Goal: Transaction & Acquisition: Purchase product/service

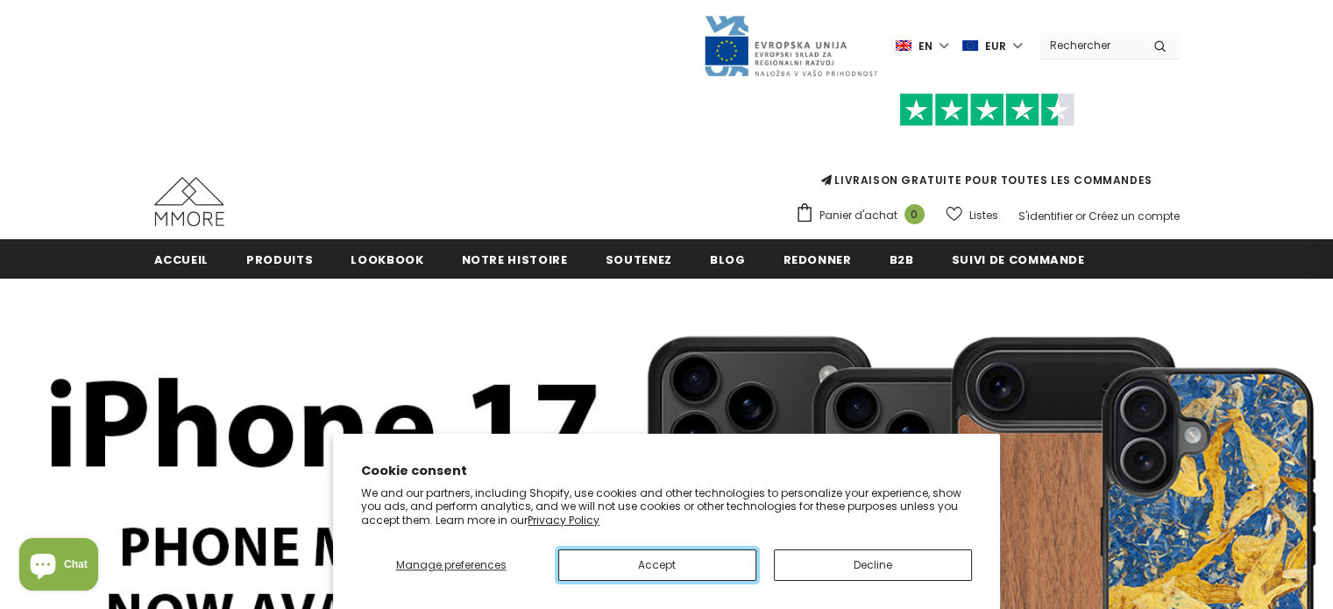
drag, startPoint x: 687, startPoint y: 564, endPoint x: 889, endPoint y: 556, distance: 202.6
click at [889, 556] on div "Manage preferences Accept Decline" at bounding box center [666, 558] width 611 height 45
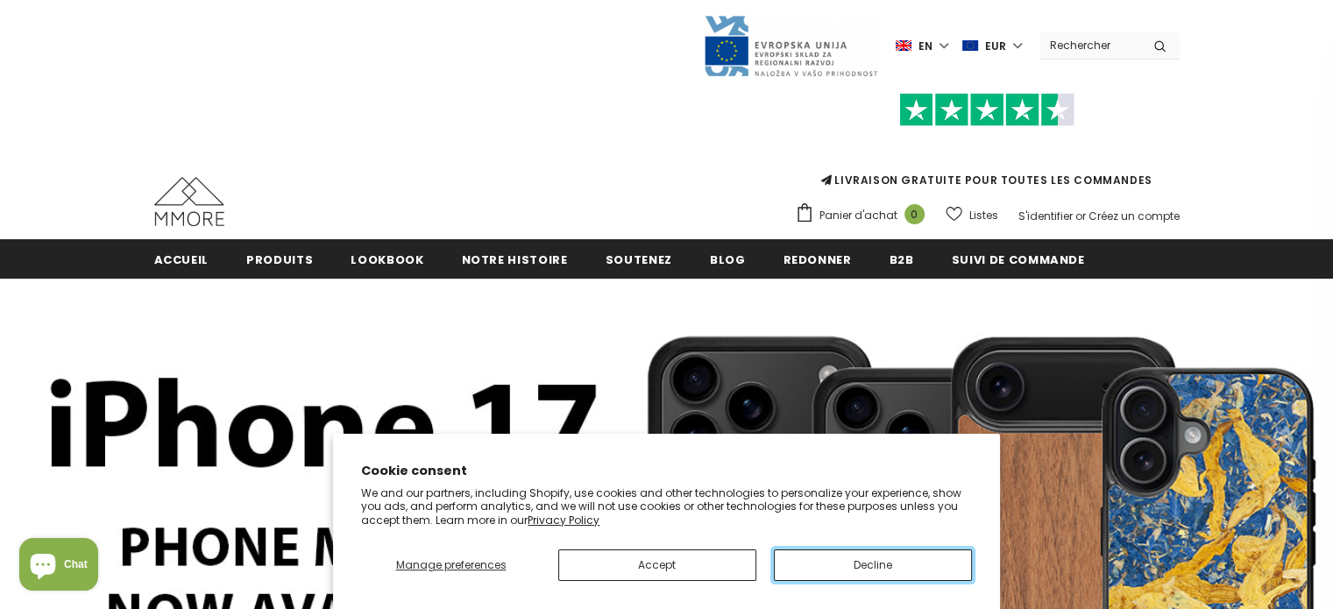
click at [889, 556] on button "Decline" at bounding box center [873, 565] width 198 height 32
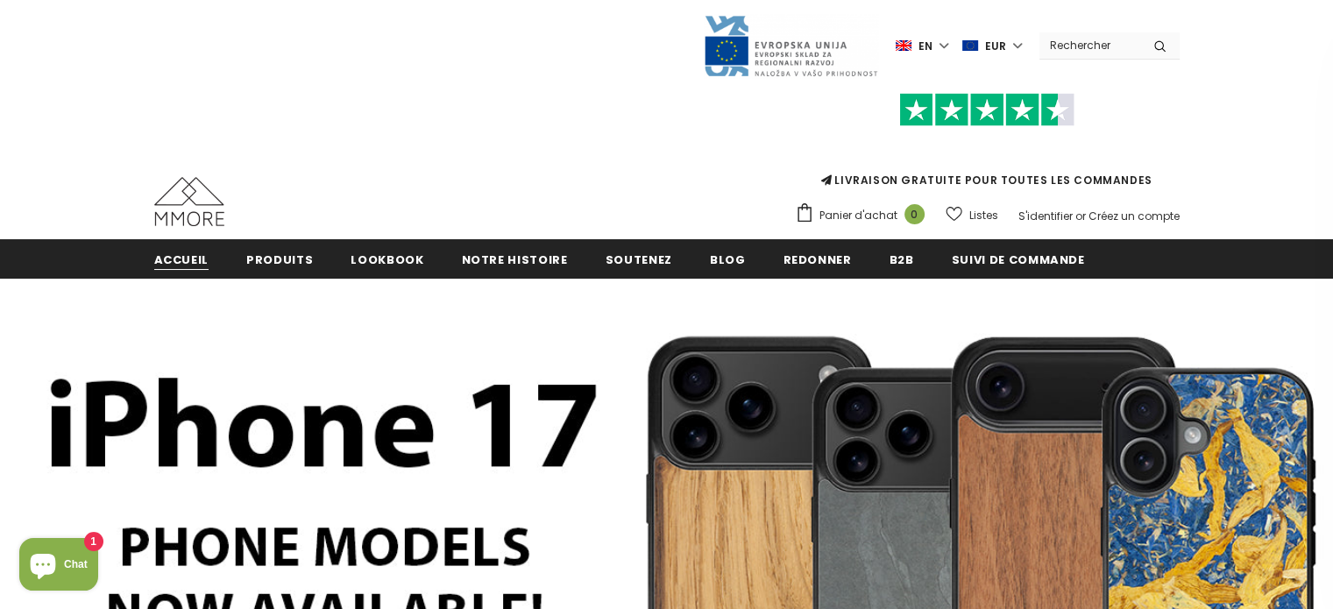
click at [189, 266] on span "Accueil" at bounding box center [181, 259] width 55 height 17
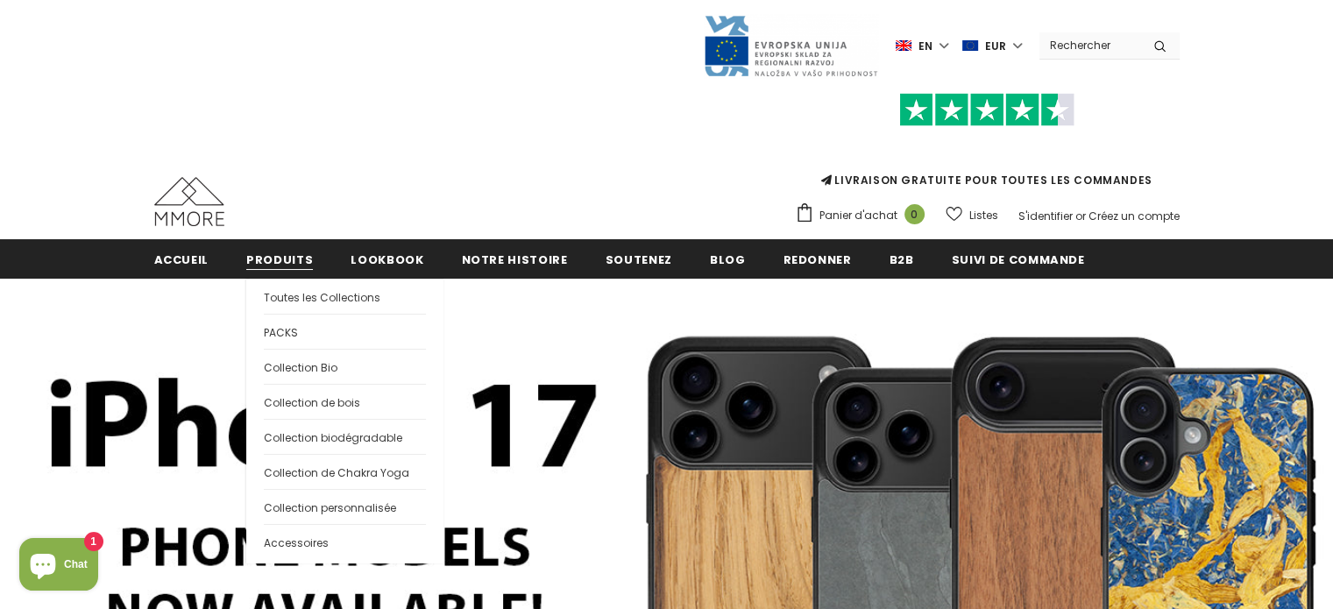
click at [284, 270] on link "Produits" at bounding box center [279, 258] width 67 height 39
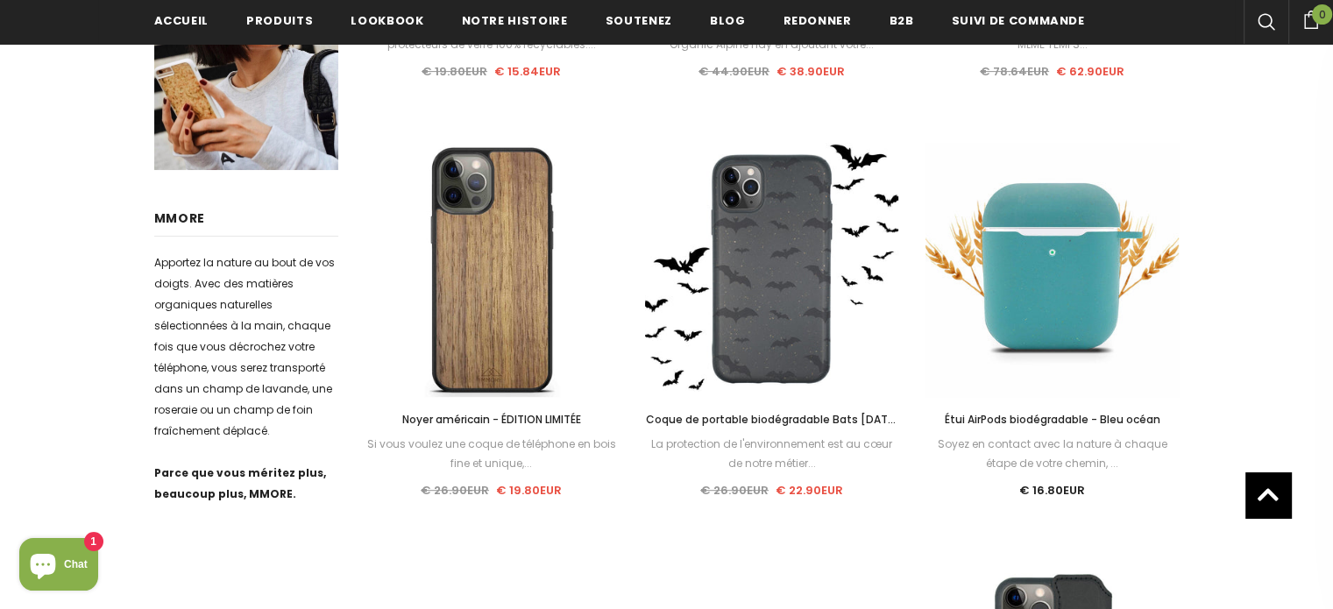
scroll to position [747, 0]
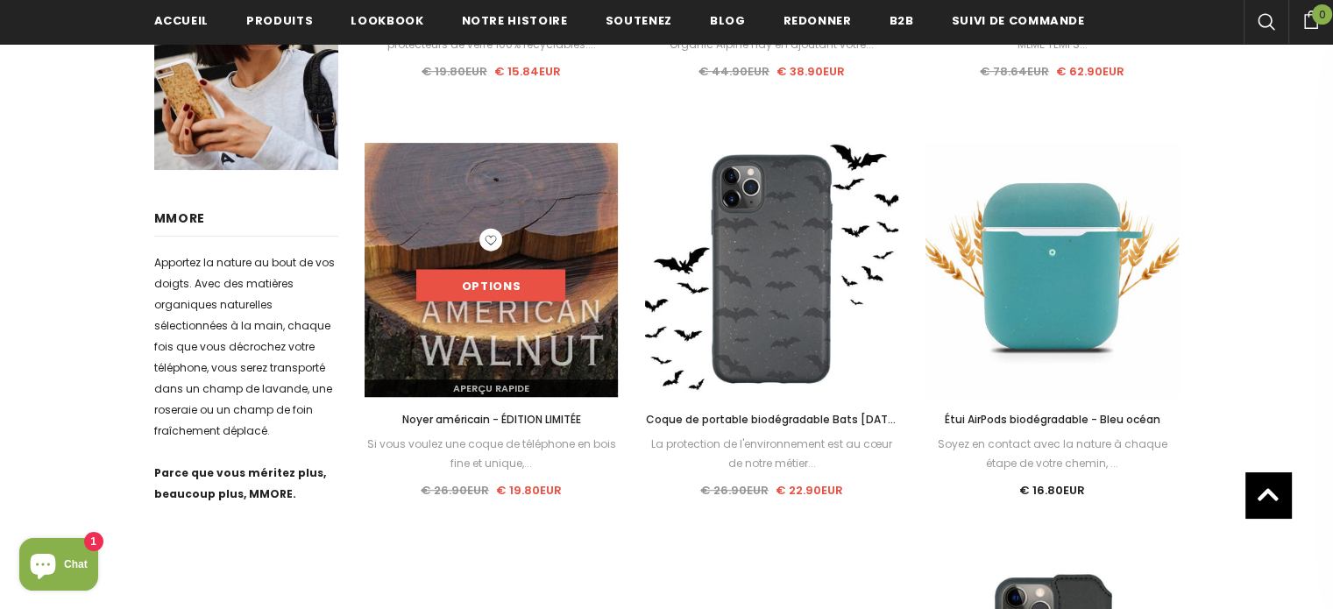
click at [501, 270] on link "Options" at bounding box center [490, 286] width 149 height 32
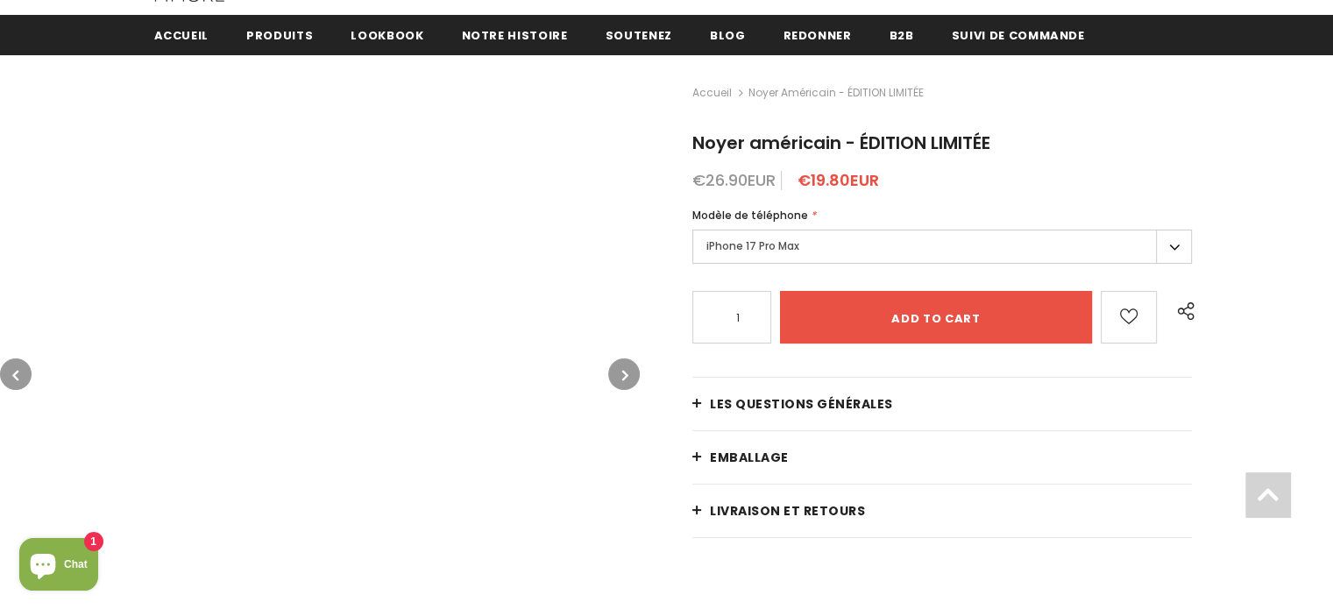
scroll to position [224, 0]
click at [750, 256] on label "iPhone 17 Pro Max" at bounding box center [941, 247] width 499 height 34
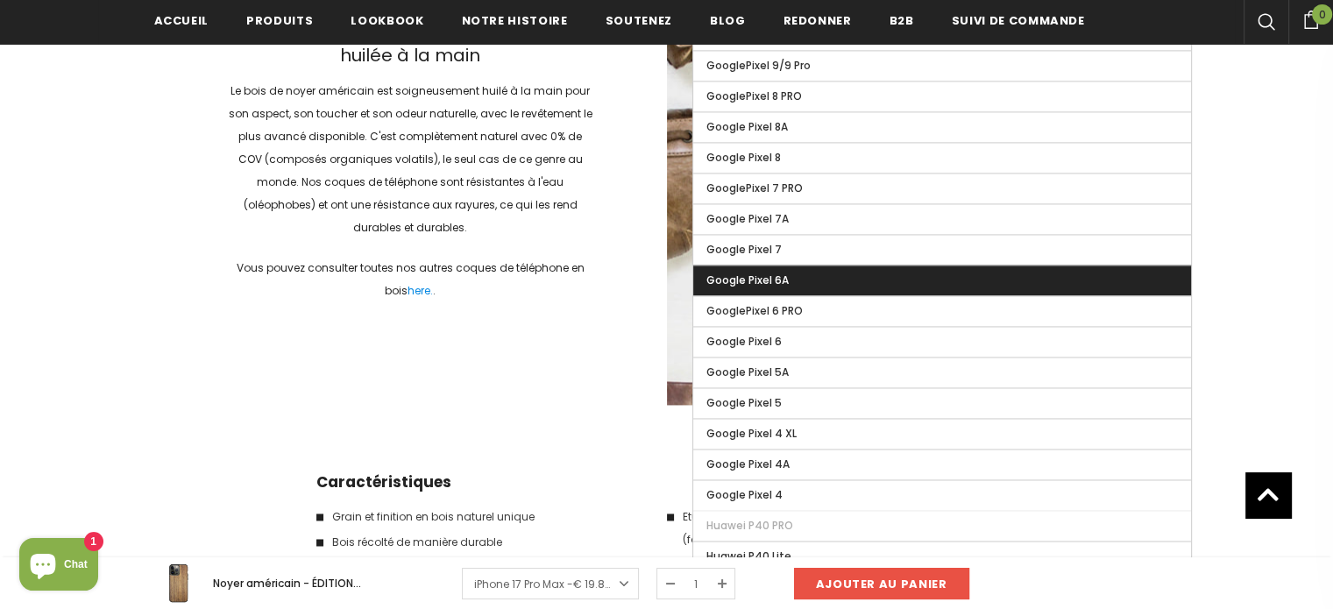
scroll to position [2628, 0]
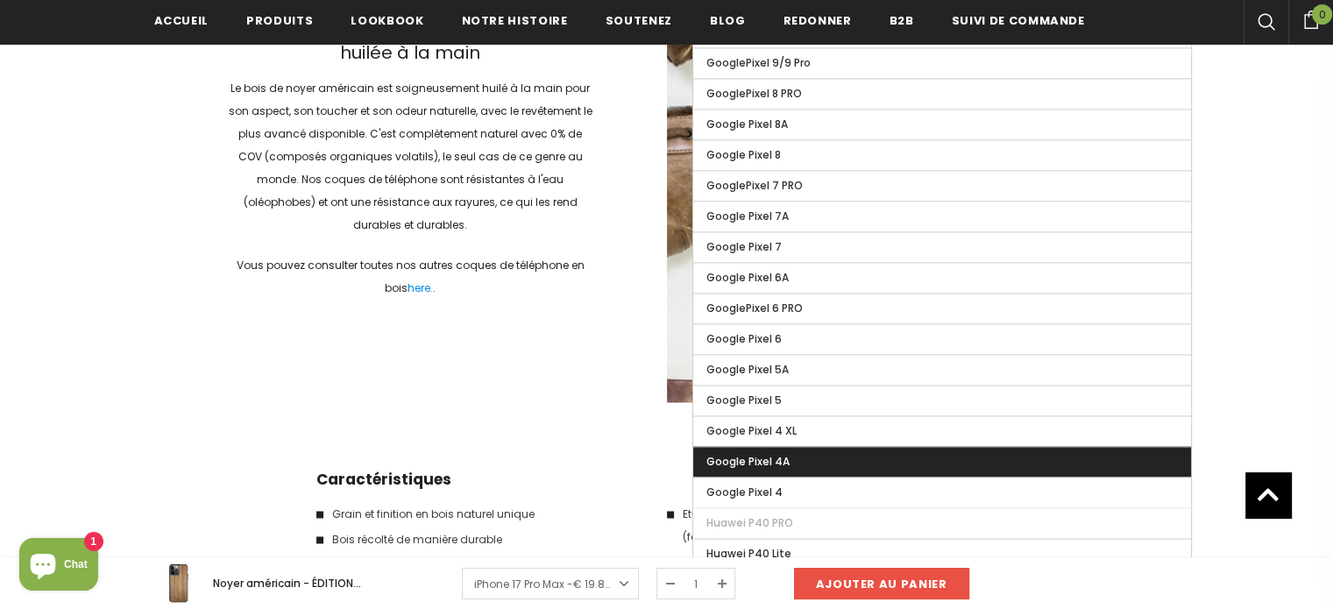
click at [790, 449] on label "Google Pixel 4A" at bounding box center [942, 462] width 498 height 30
click at [0, 0] on input "Google Pixel 4A" at bounding box center [0, 0] width 0 height 0
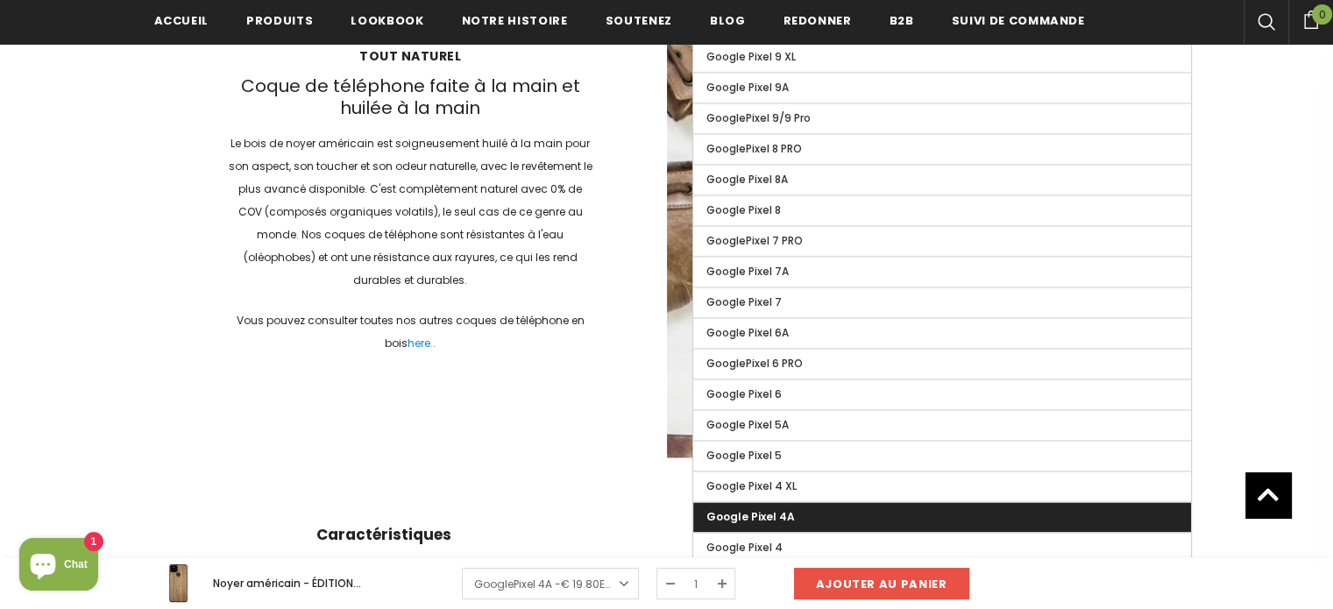
scroll to position [2616, 0]
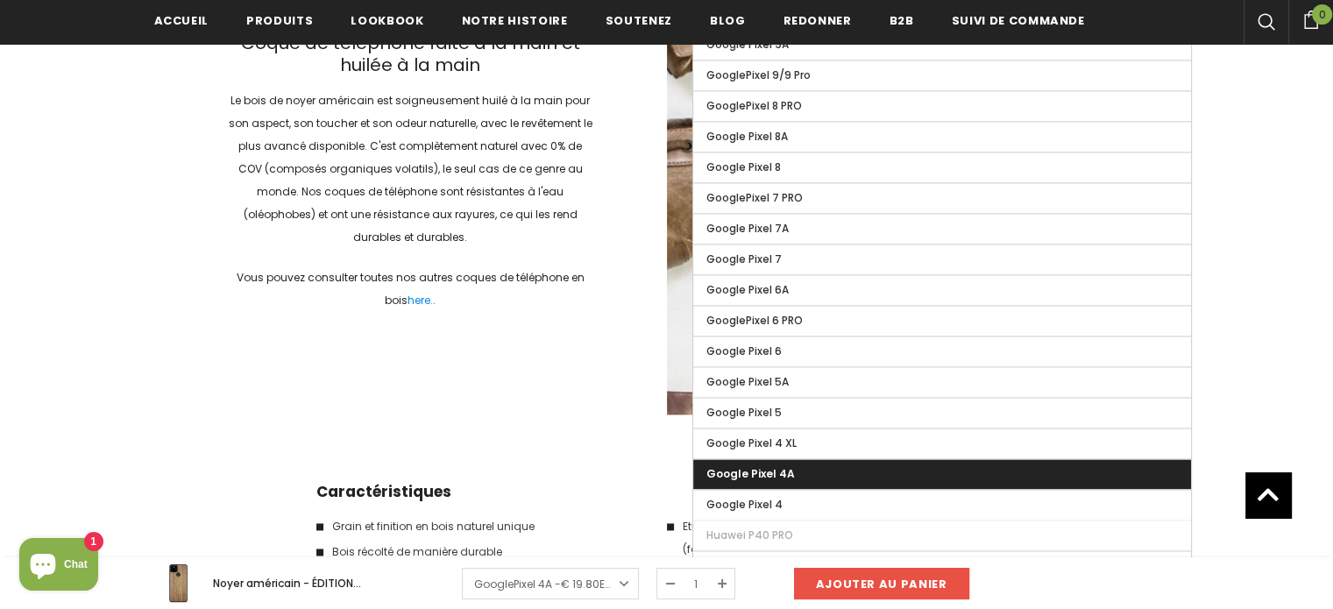
click at [775, 471] on label "Google Pixel 4A" at bounding box center [942, 474] width 498 height 30
click at [0, 0] on input "Google Pixel 4A" at bounding box center [0, 0] width 0 height 0
click at [775, 471] on label "Google Pixel 4A" at bounding box center [942, 474] width 498 height 30
click at [0, 0] on input "Google Pixel 4A" at bounding box center [0, 0] width 0 height 0
click at [751, 466] on span "Google Pixel 4A" at bounding box center [750, 473] width 89 height 15
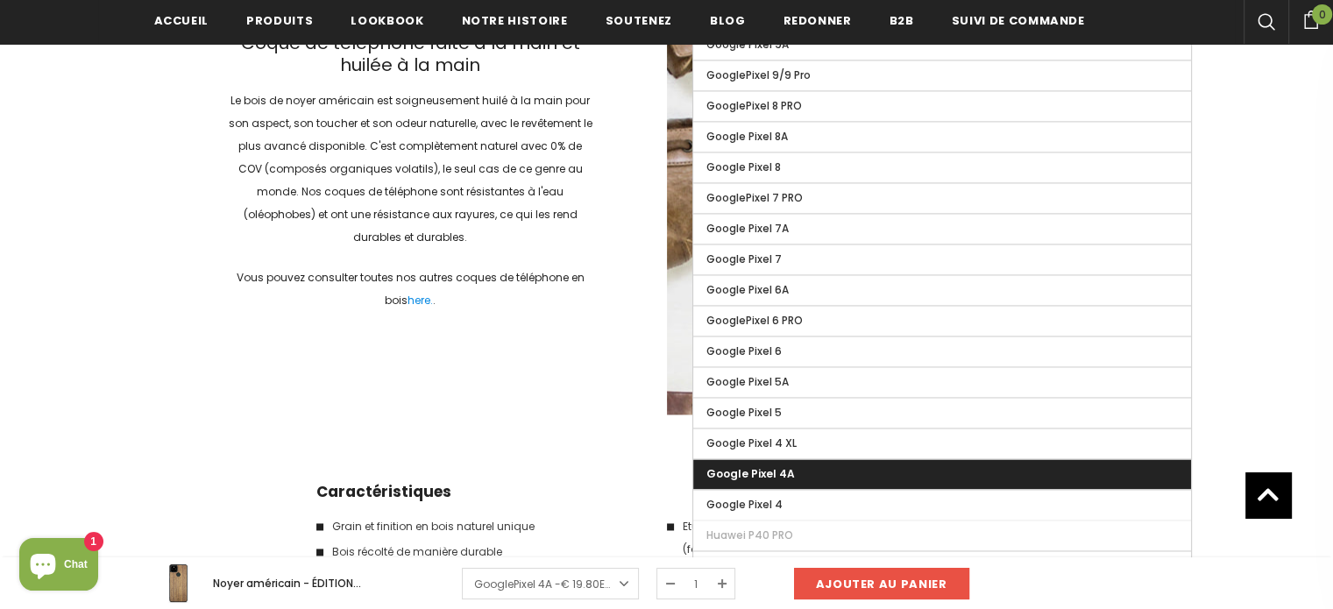
click at [0, 0] on input "Google Pixel 4A" at bounding box center [0, 0] width 0 height 0
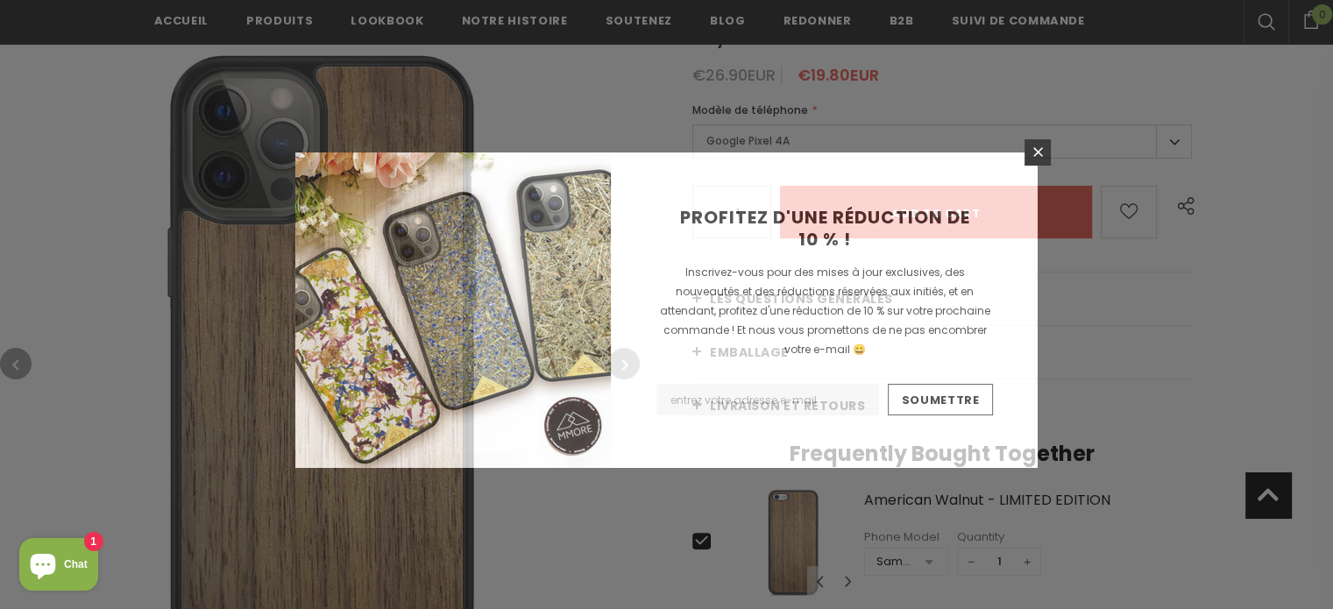
scroll to position [333, 0]
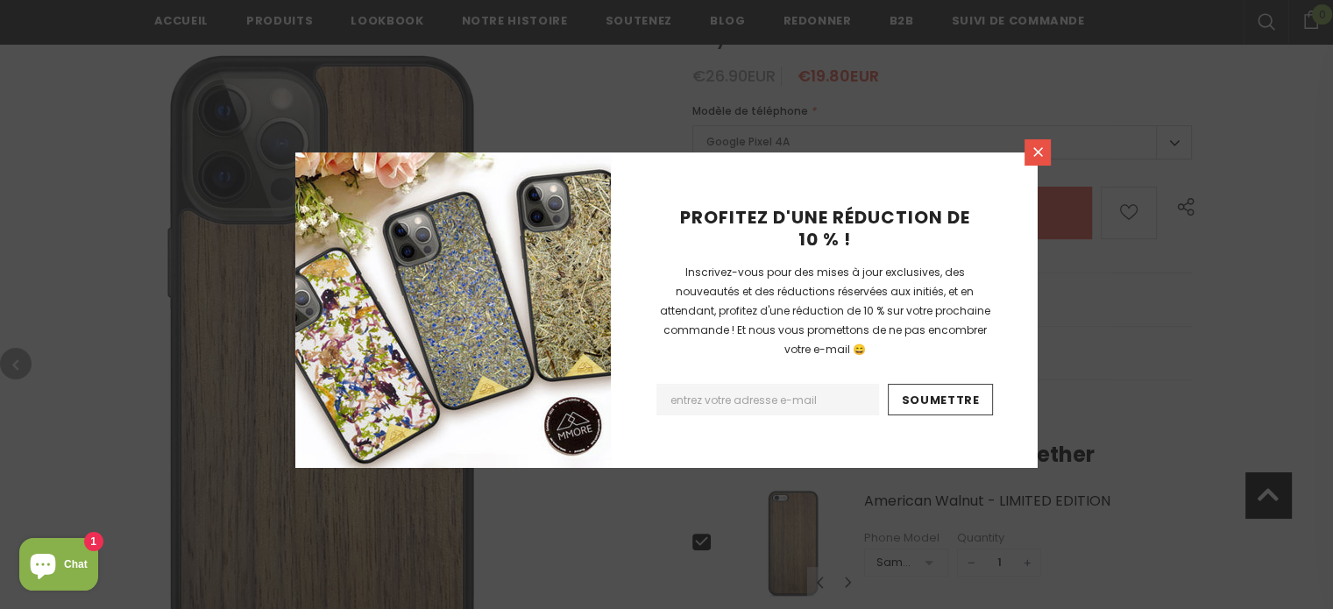
click at [1050, 155] on link at bounding box center [1037, 152] width 26 height 26
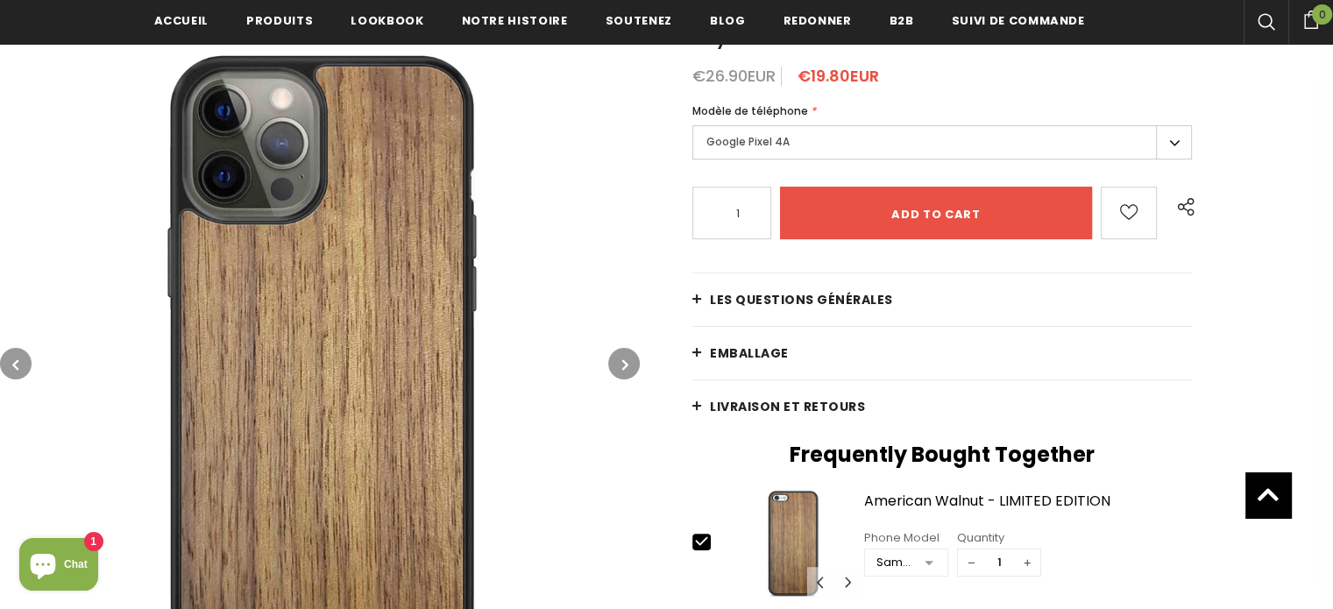
click at [632, 365] on button "button" at bounding box center [624, 364] width 32 height 32
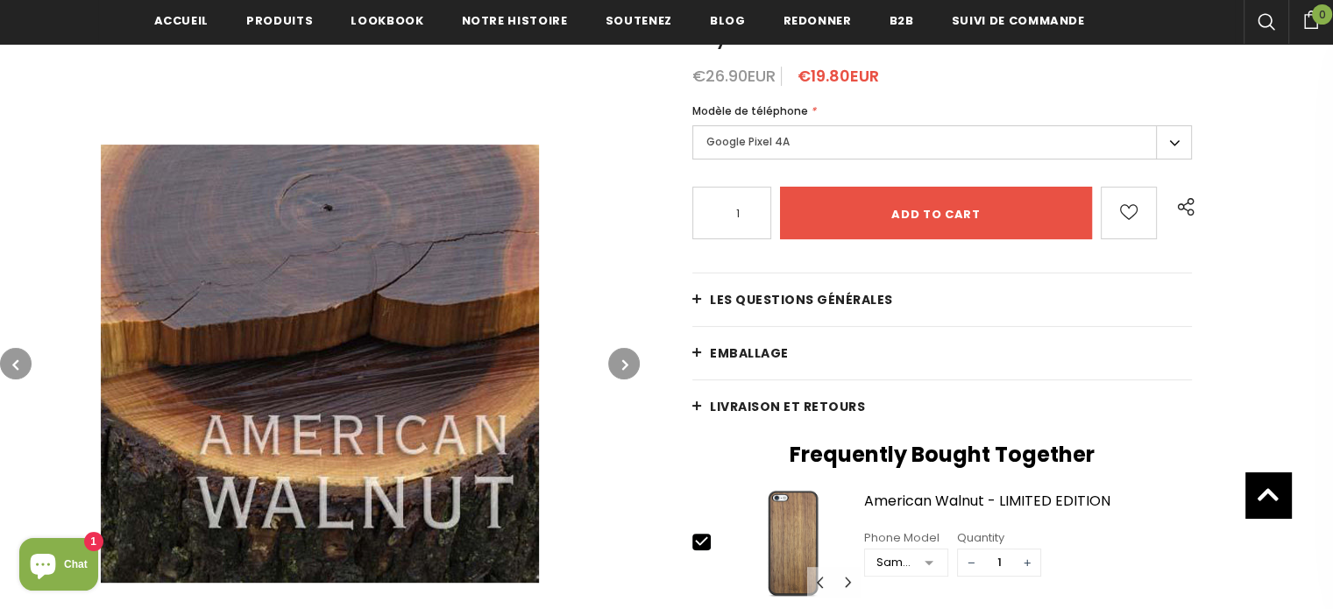
click at [632, 365] on button "button" at bounding box center [624, 364] width 32 height 32
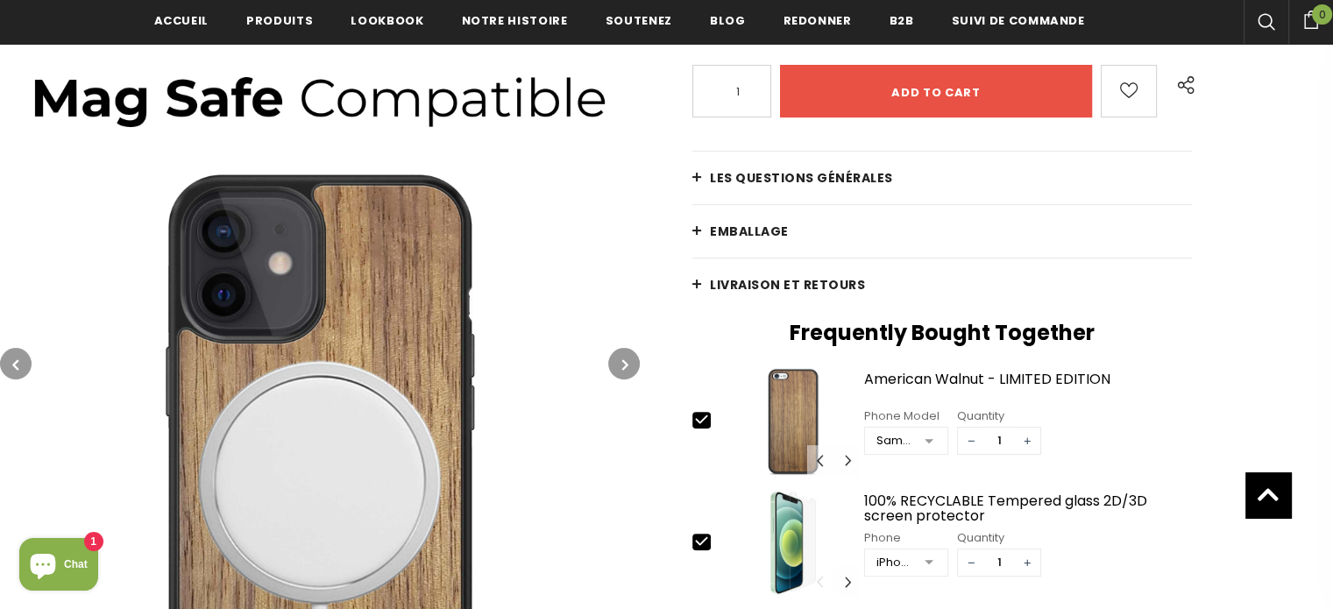
scroll to position [400, 0]
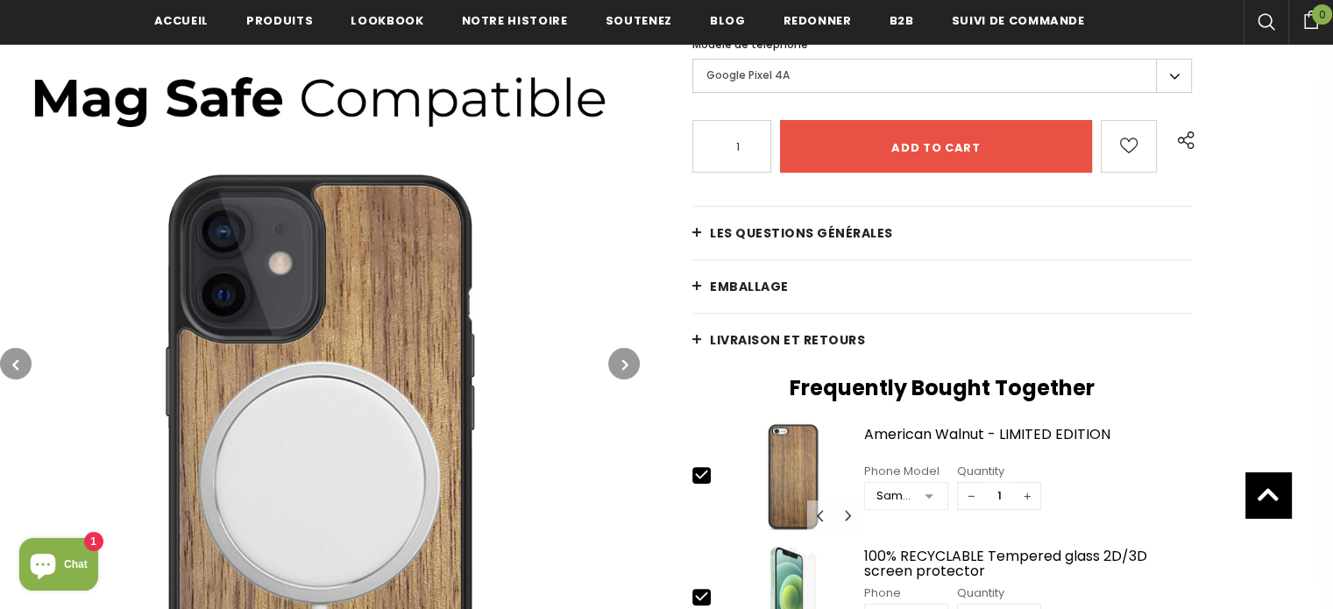
click at [625, 365] on icon "button" at bounding box center [625, 365] width 6 height 18
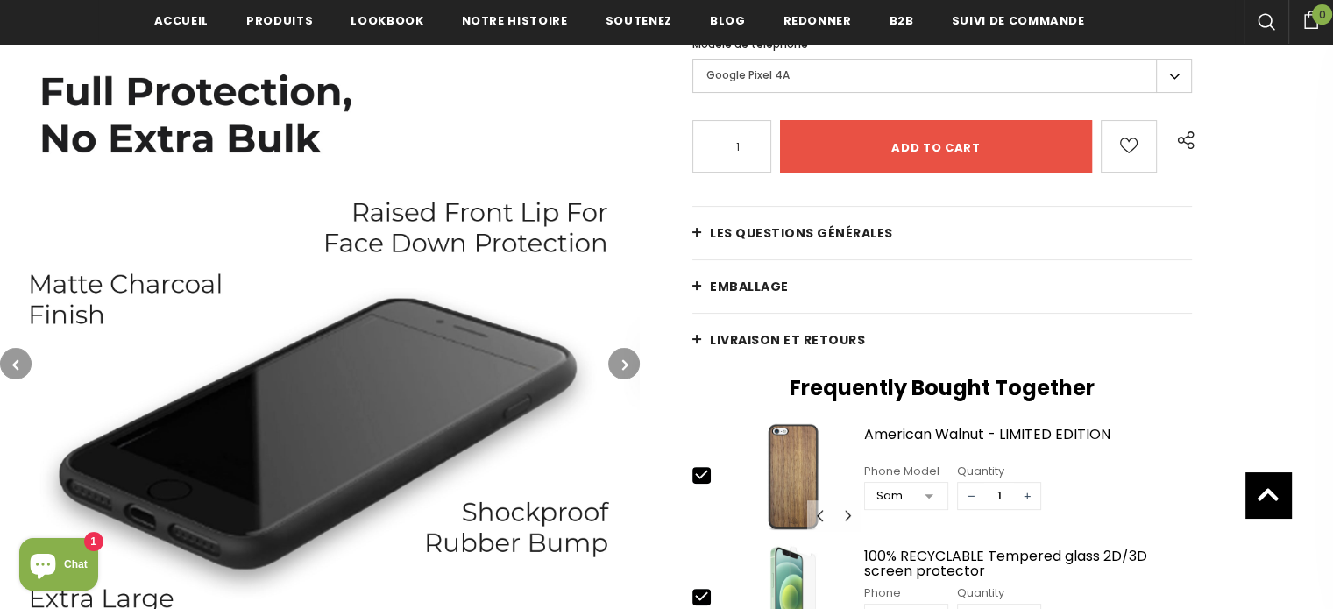
click at [625, 365] on icon "button" at bounding box center [625, 365] width 6 height 18
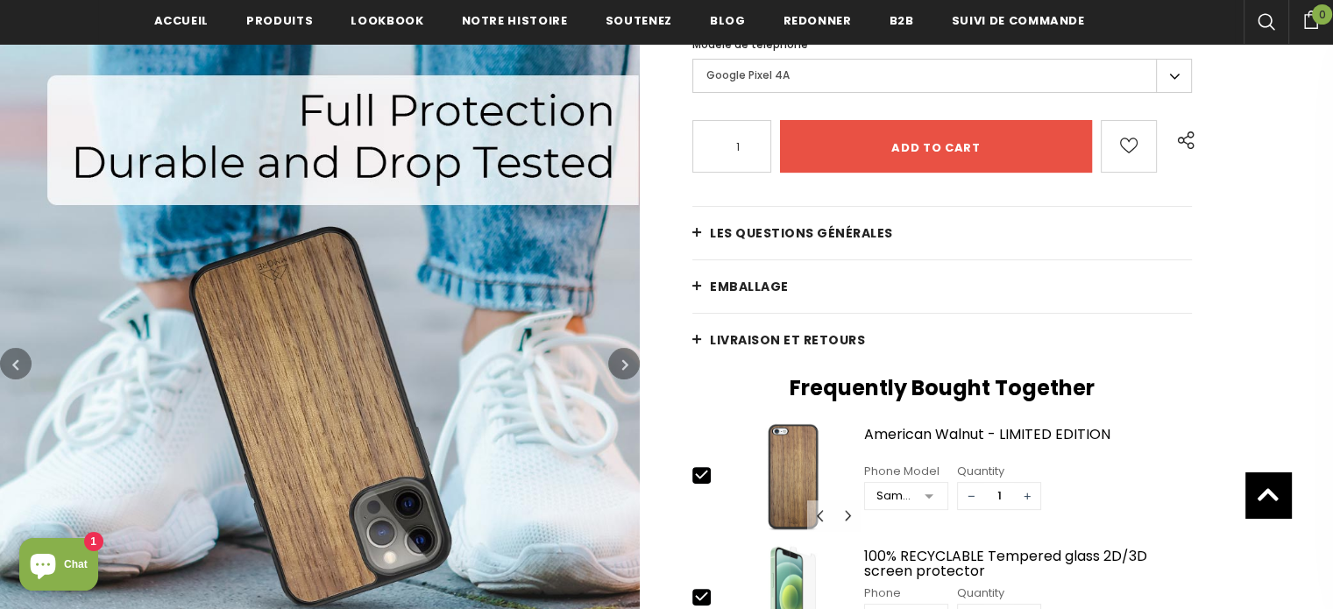
click at [625, 365] on icon "button" at bounding box center [625, 365] width 6 height 18
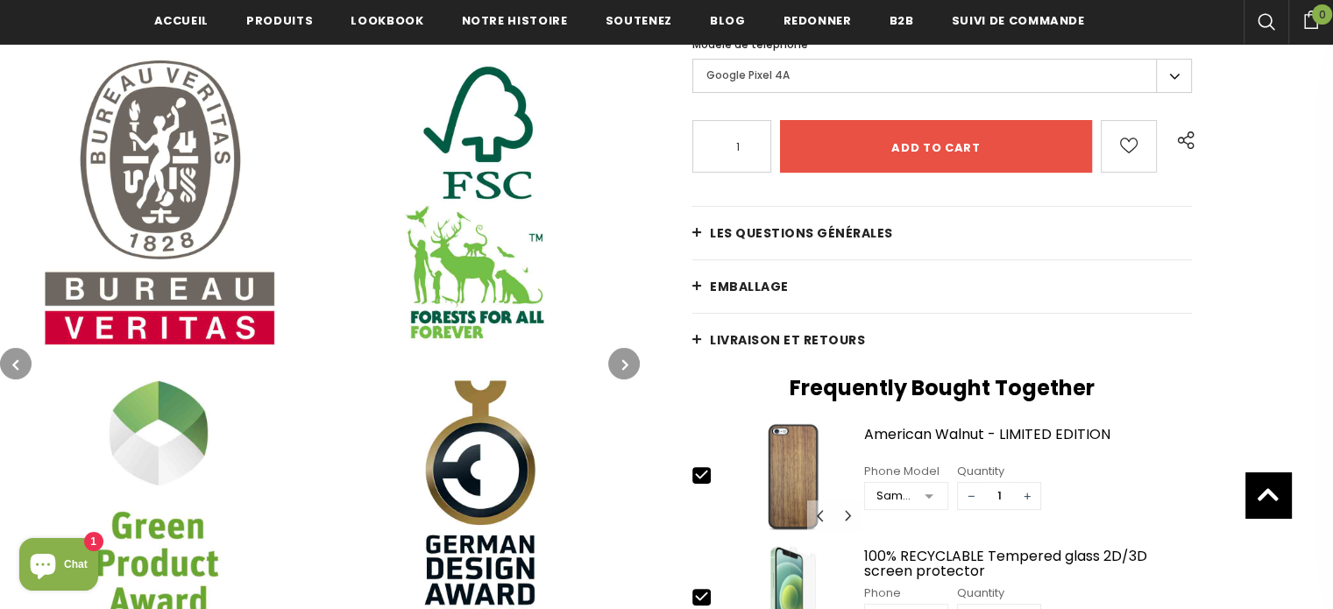
click at [625, 366] on icon "button" at bounding box center [625, 365] width 6 height 18
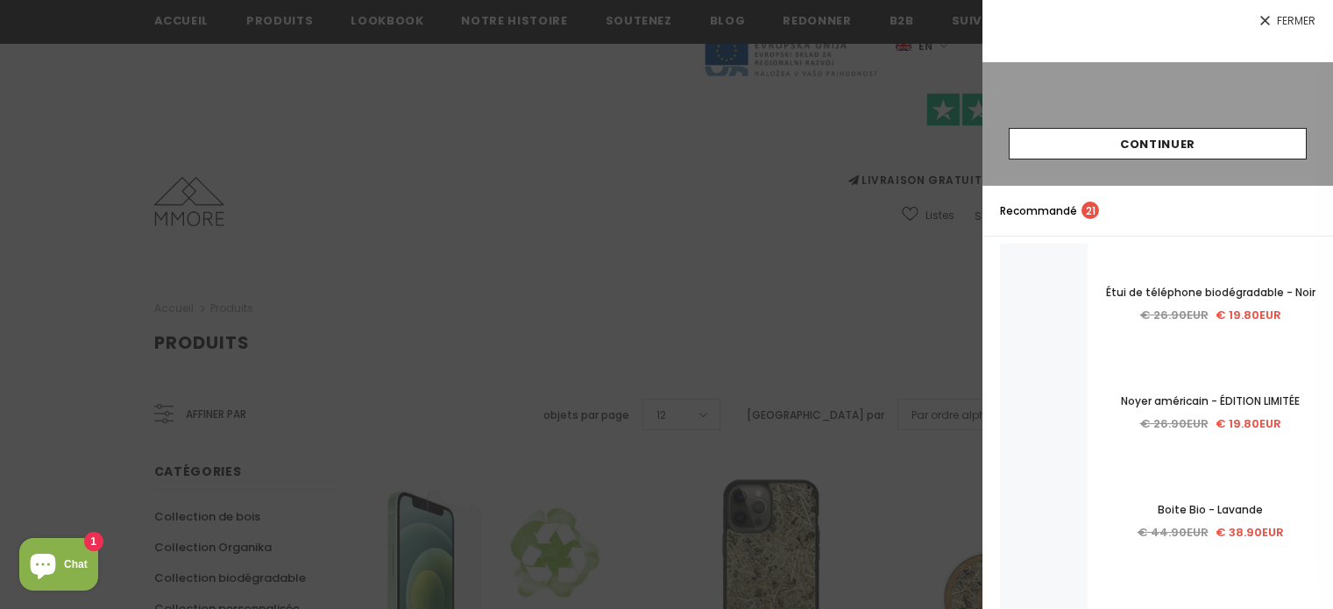
scroll to position [747, 0]
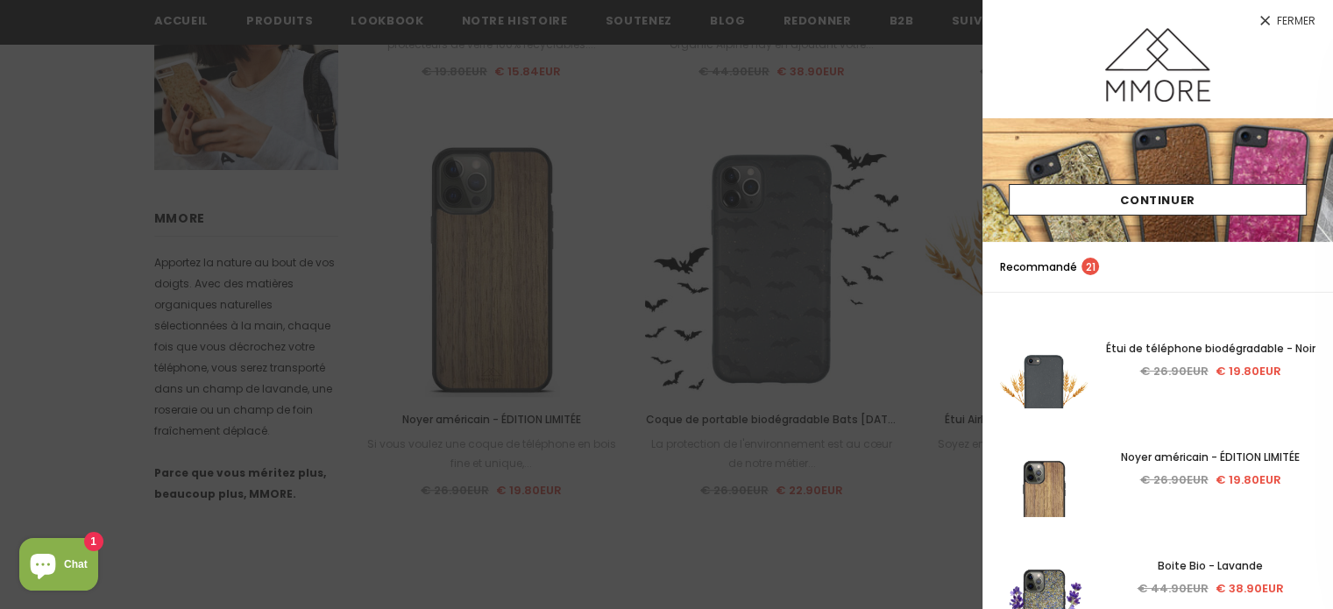
click at [1279, 16] on span "Fermer" at bounding box center [1296, 21] width 39 height 11
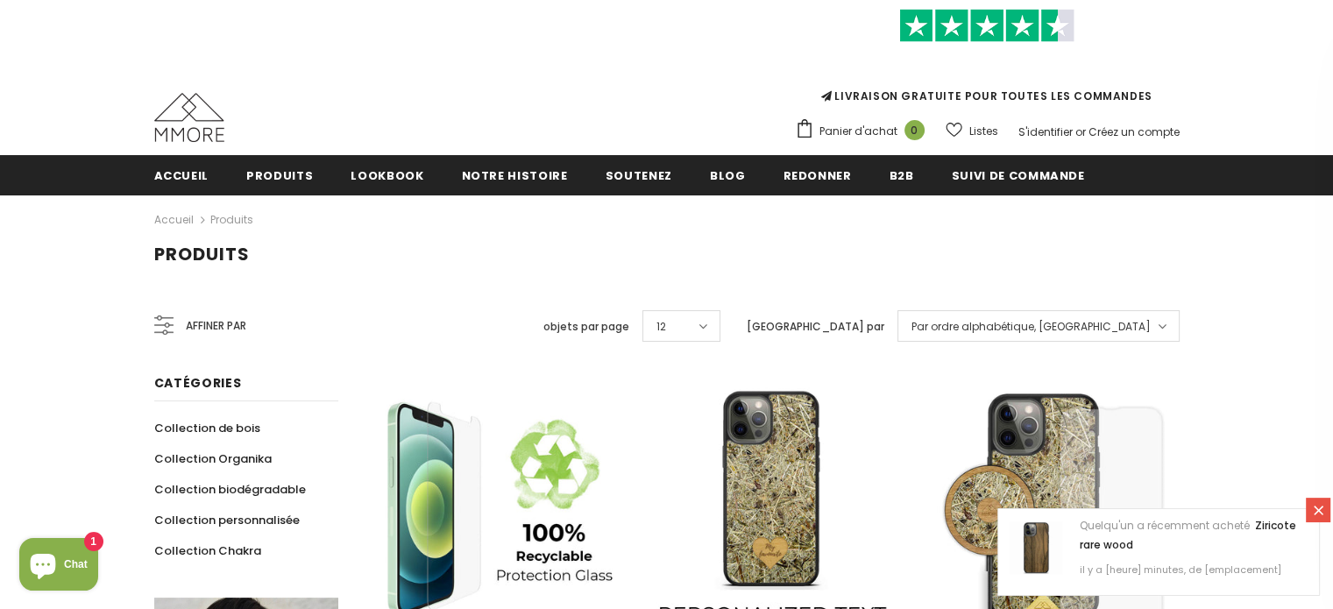
scroll to position [84, 0]
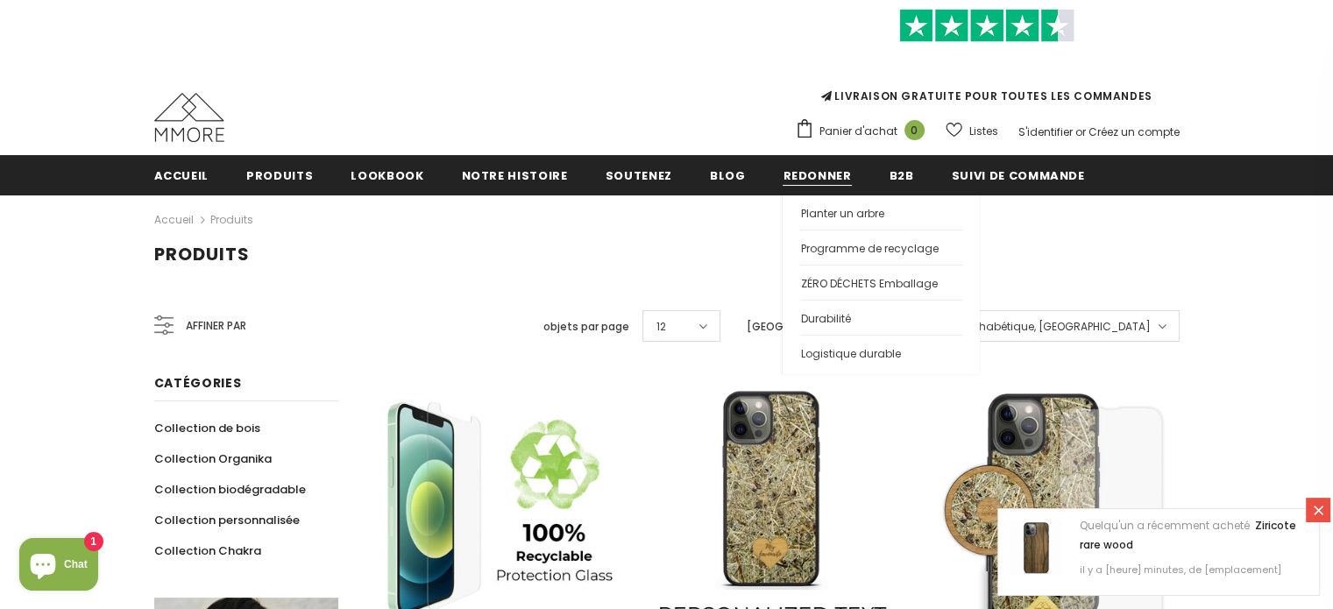
click at [782, 177] on span "Redonner" at bounding box center [816, 175] width 68 height 17
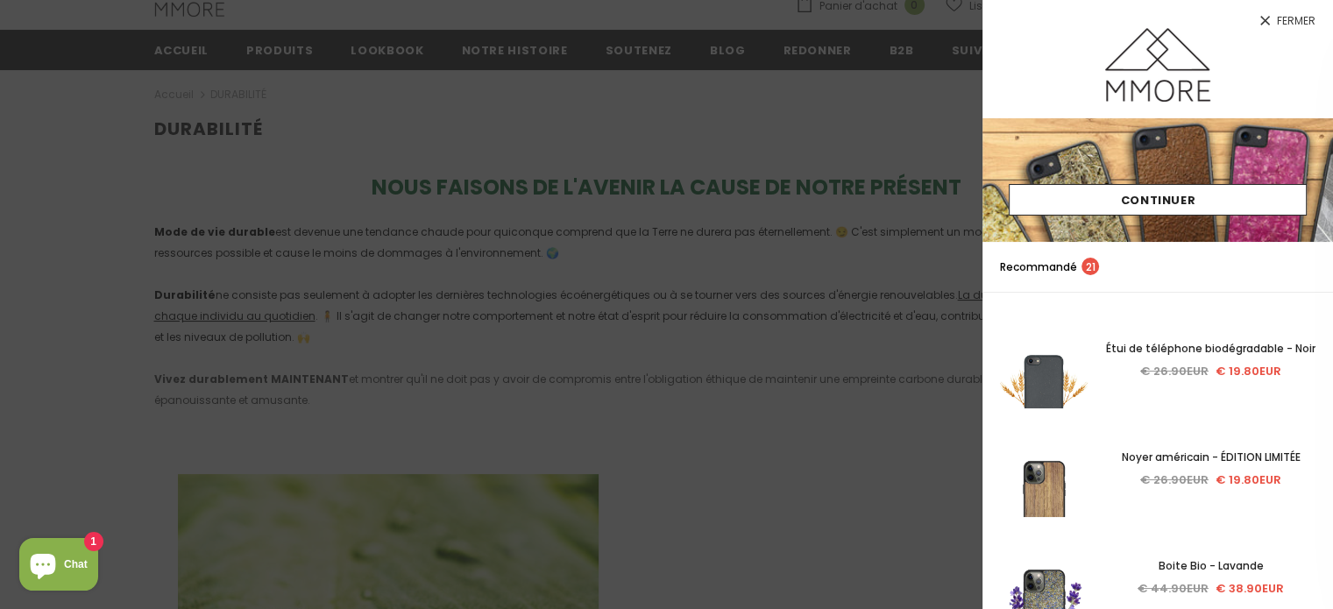
scroll to position [147, 0]
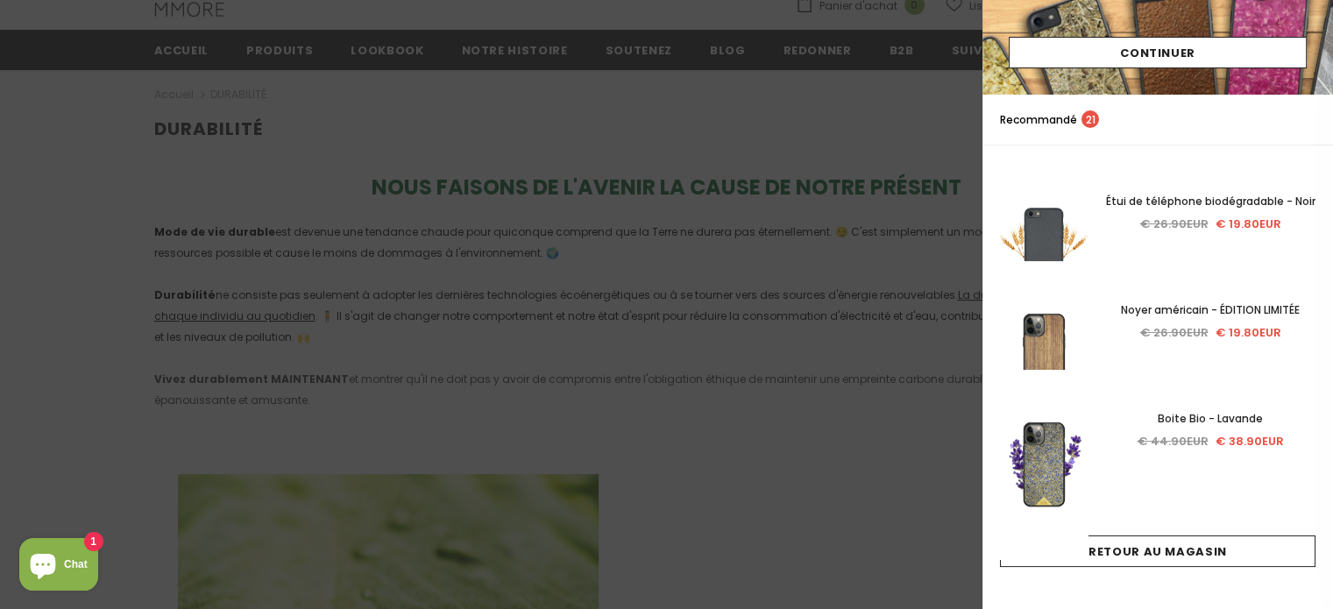
click at [923, 237] on div at bounding box center [666, 304] width 1333 height 609
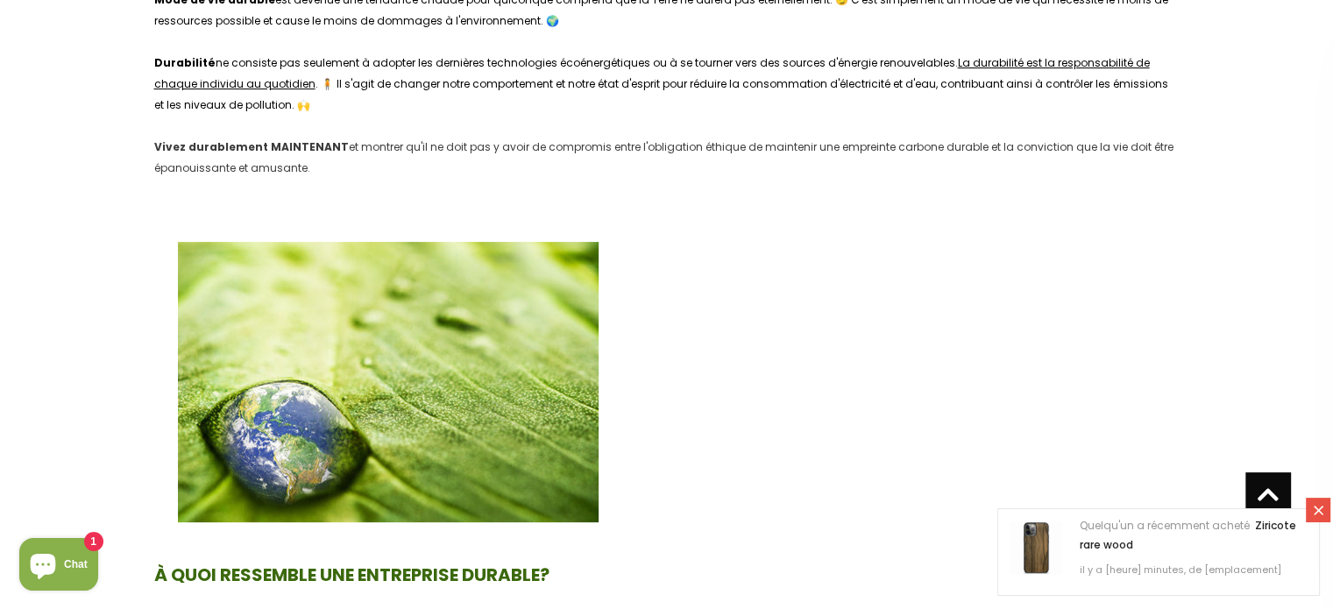
scroll to position [0, 0]
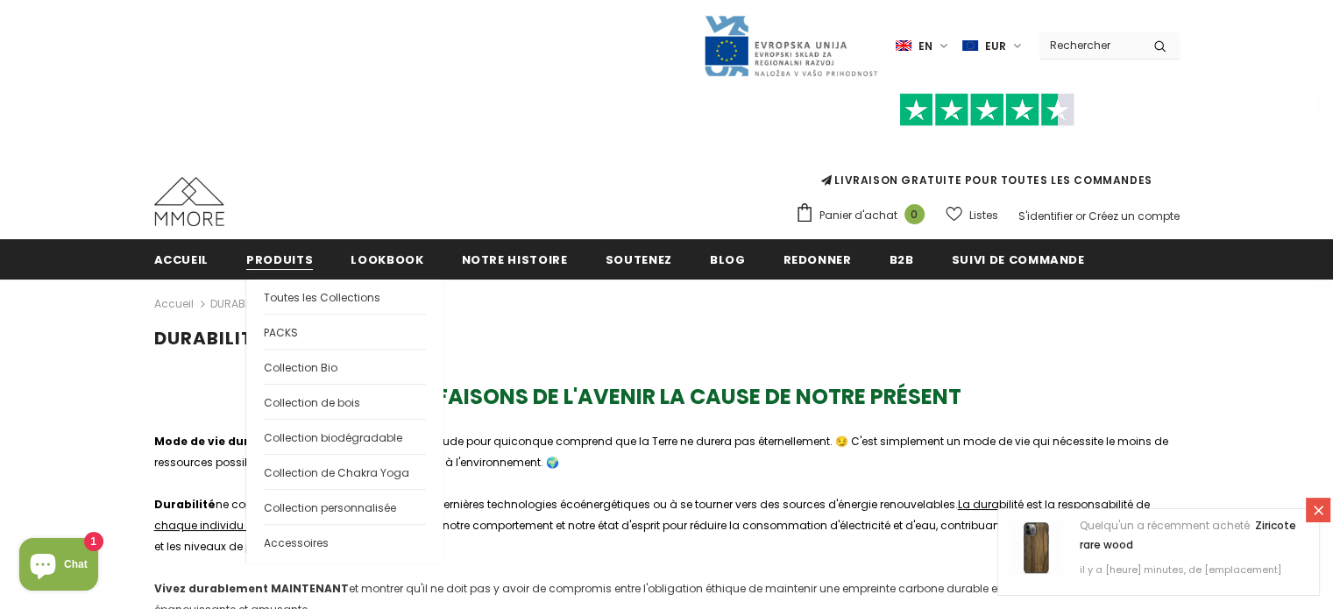
click at [261, 256] on span "Produits" at bounding box center [279, 259] width 67 height 17
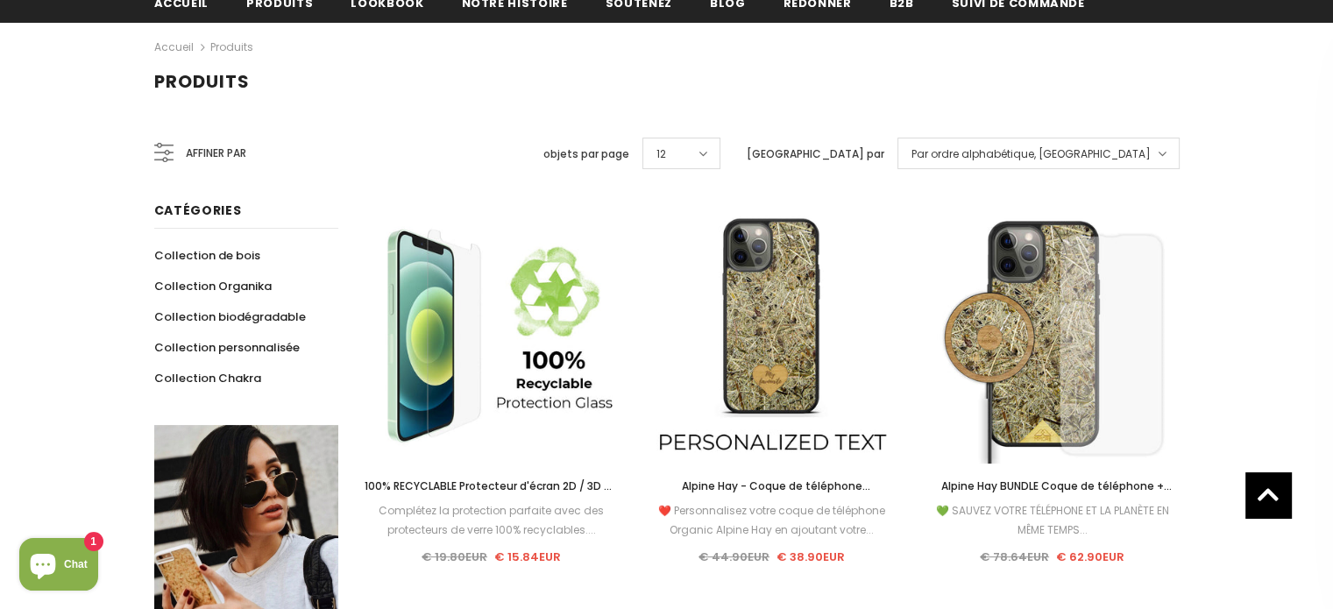
scroll to position [222, 0]
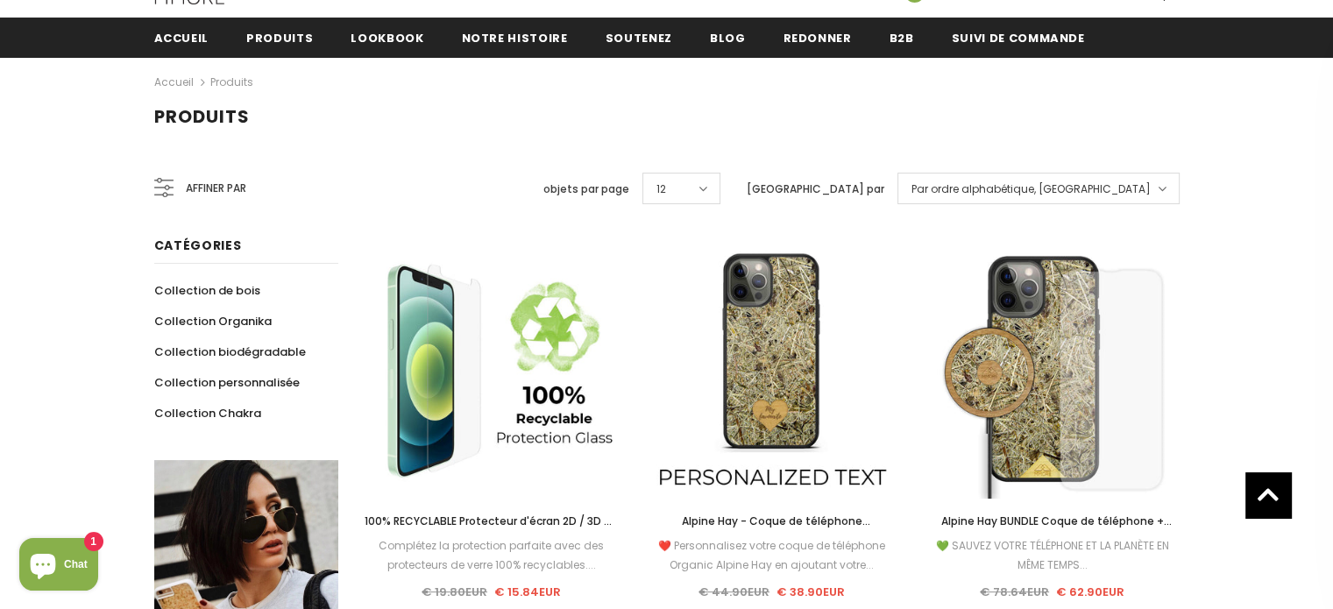
click at [720, 192] on div "12" at bounding box center [681, 189] width 78 height 32
click at [719, 350] on span "50" at bounding box center [681, 354] width 76 height 24
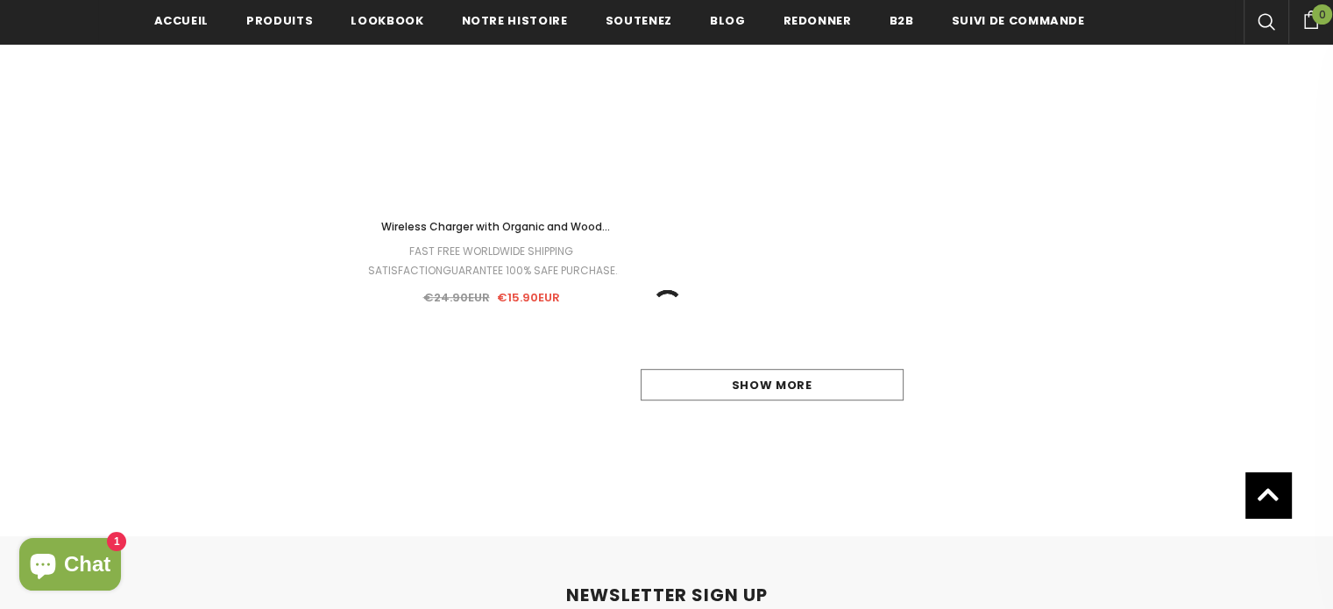
scroll to position [14237, 0]
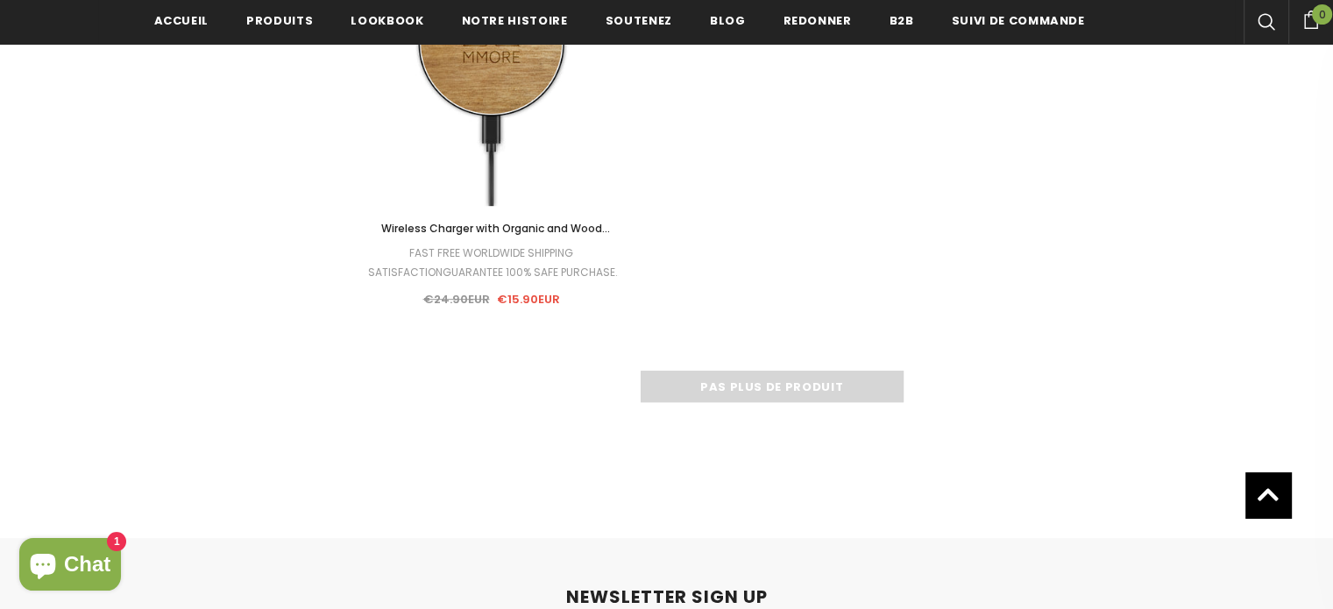
click at [775, 395] on div "Pas plus de produit" at bounding box center [772, 387] width 815 height 32
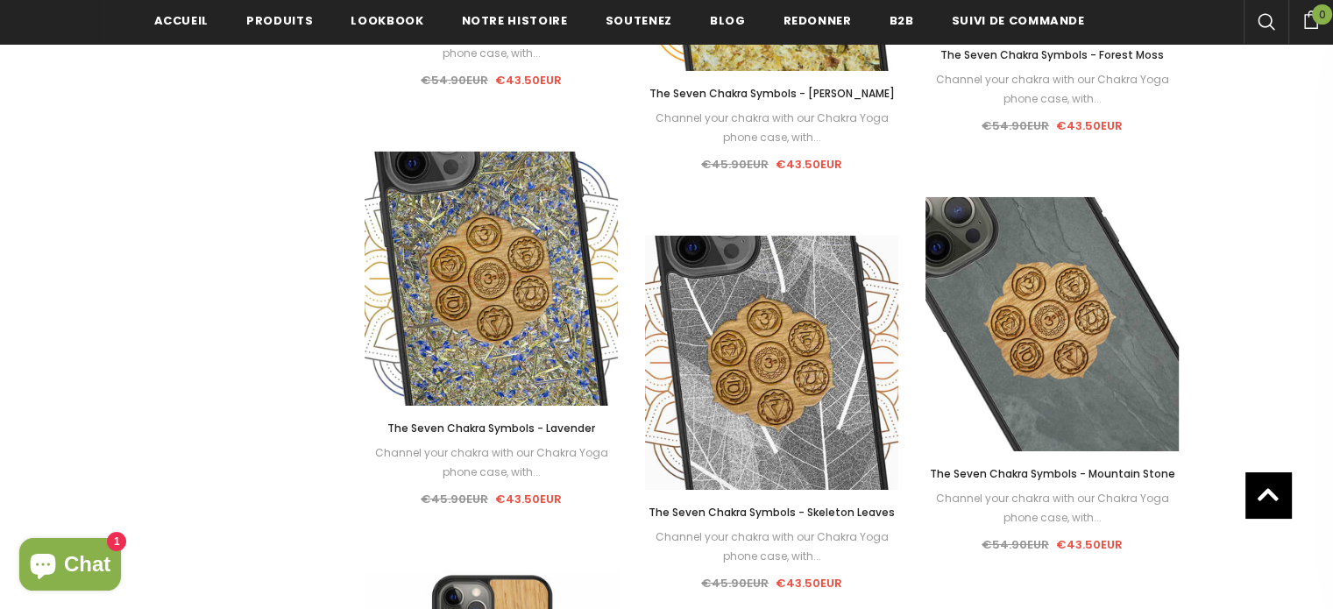
scroll to position [12517, 0]
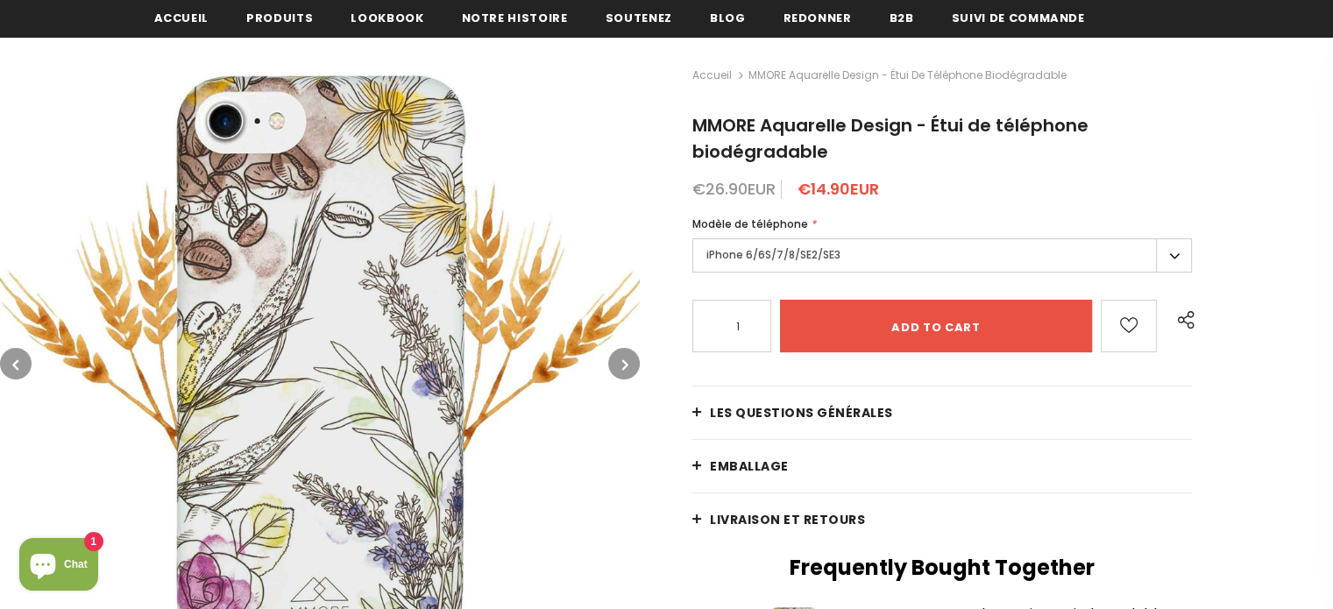
scroll to position [269, 0]
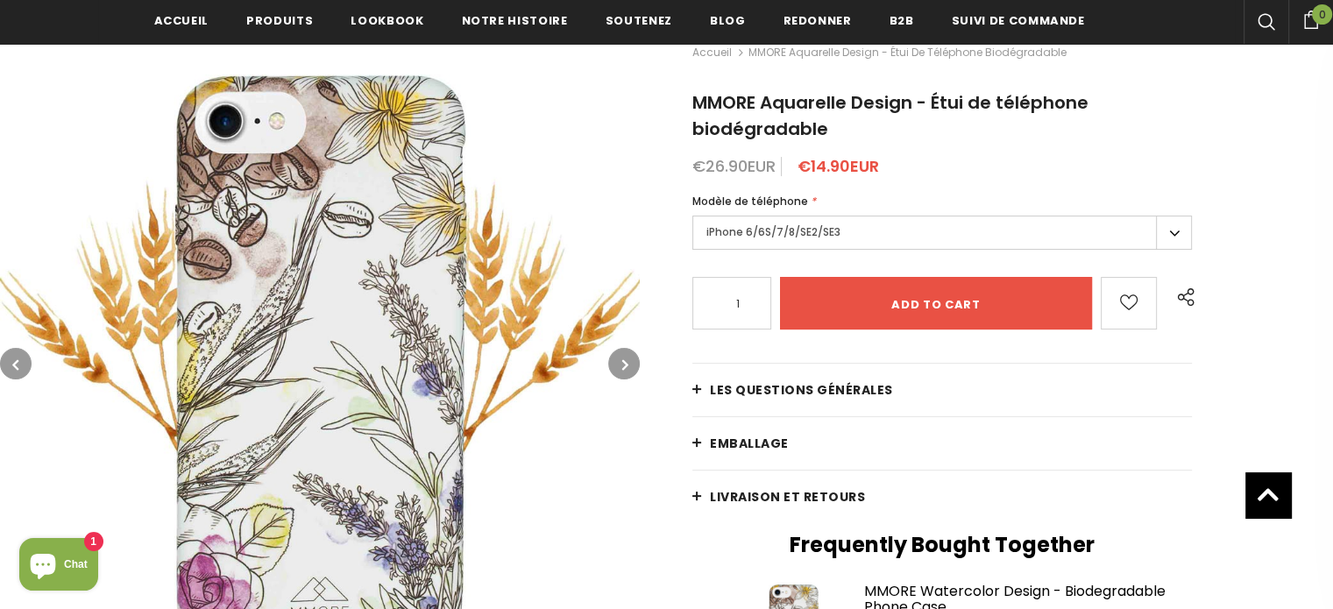
click at [774, 229] on label "iPhone 6/6S/7/8/SE2/SE3" at bounding box center [941, 233] width 499 height 34
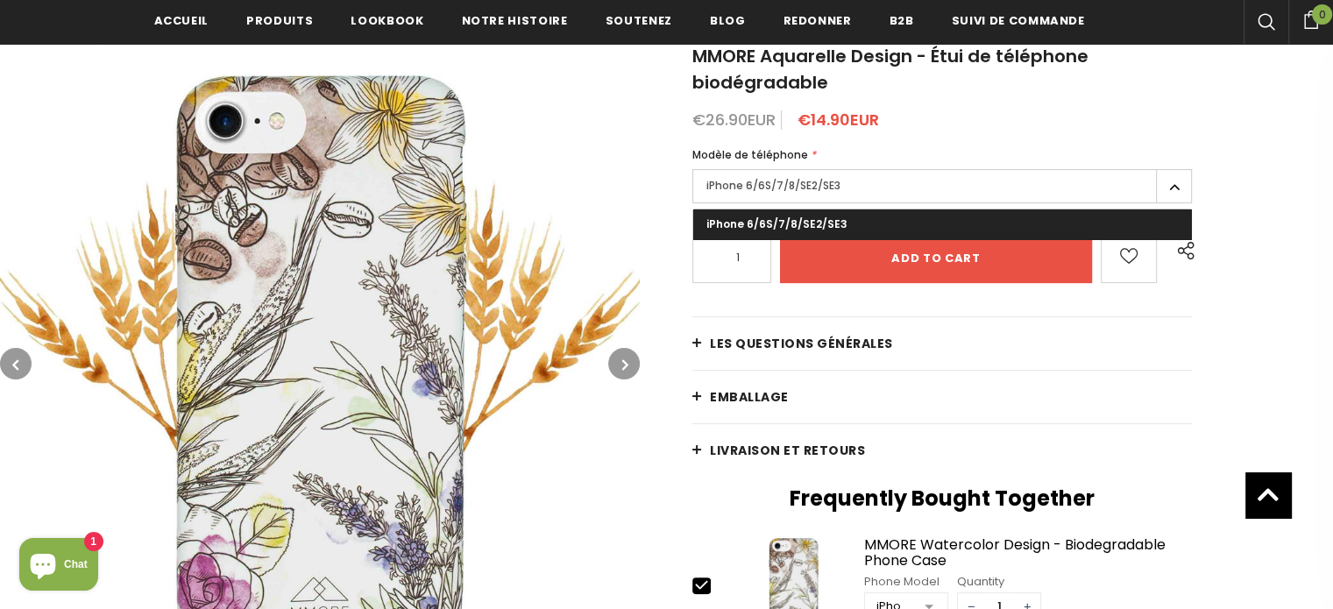
scroll to position [315, 0]
click at [601, 359] on img at bounding box center [320, 364] width 640 height 640
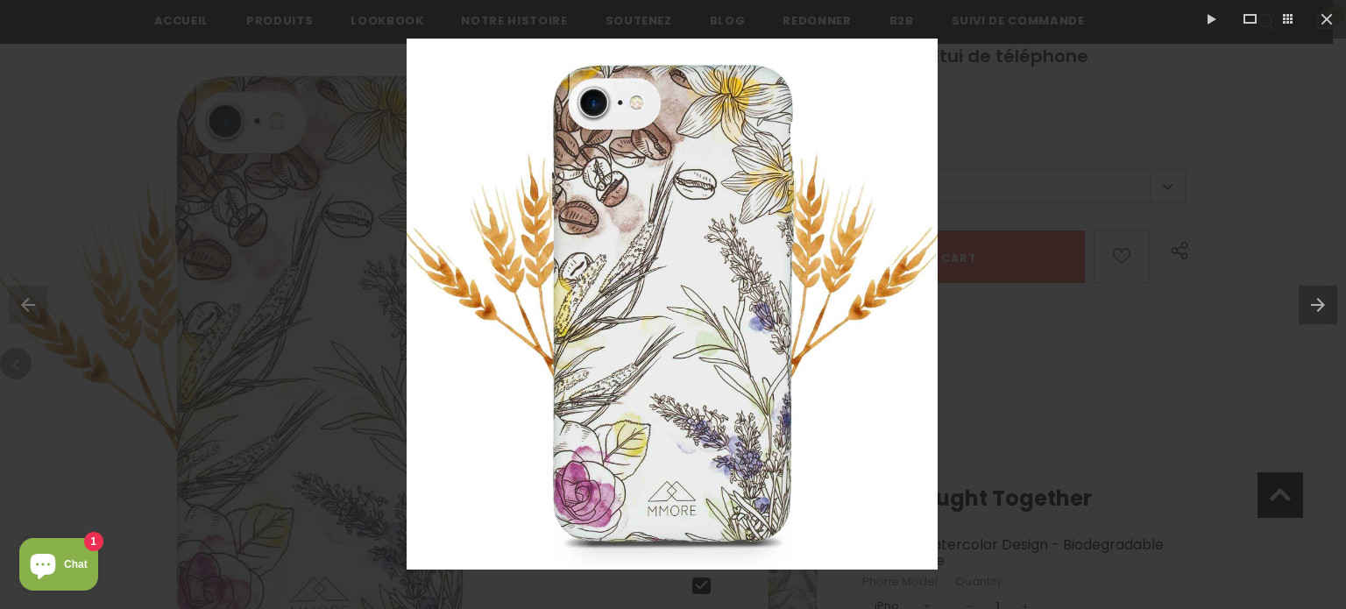
click at [1038, 387] on div at bounding box center [673, 304] width 1346 height 609
